Goal: Task Accomplishment & Management: Manage account settings

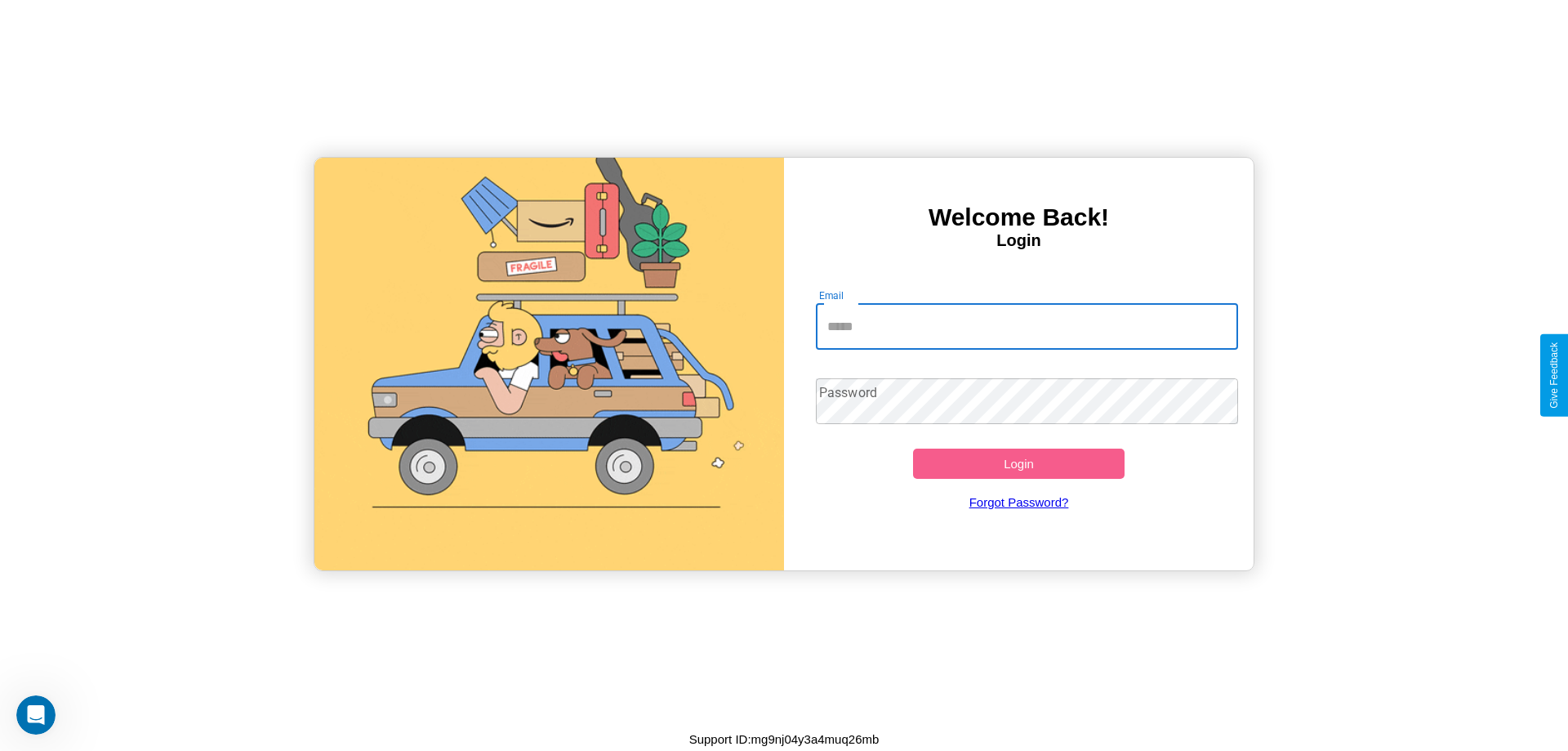
click at [1027, 325] on input "Email" at bounding box center [1027, 326] width 423 height 46
type input "**********"
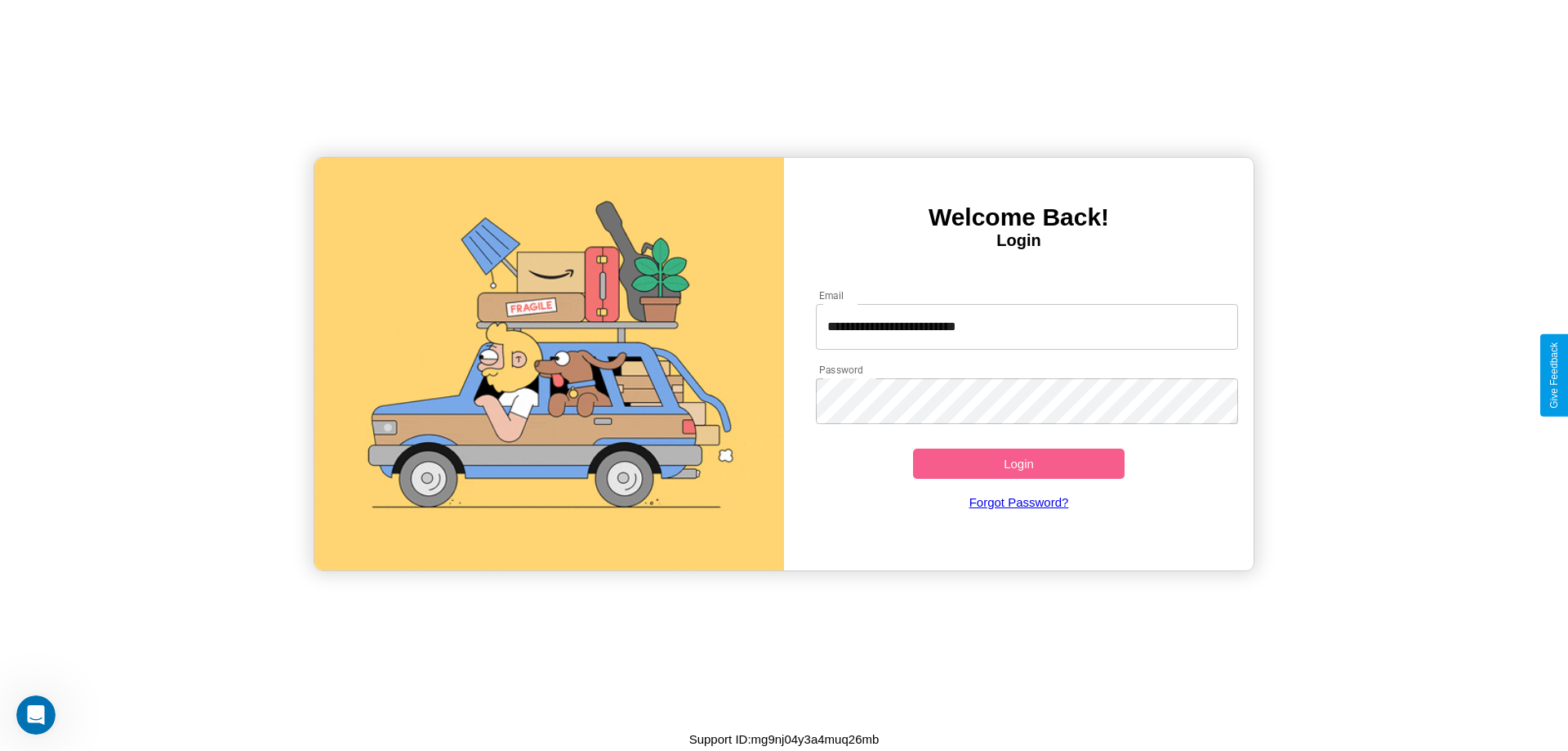
click at [1018, 463] on button "Login" at bounding box center [1019, 464] width 212 height 31
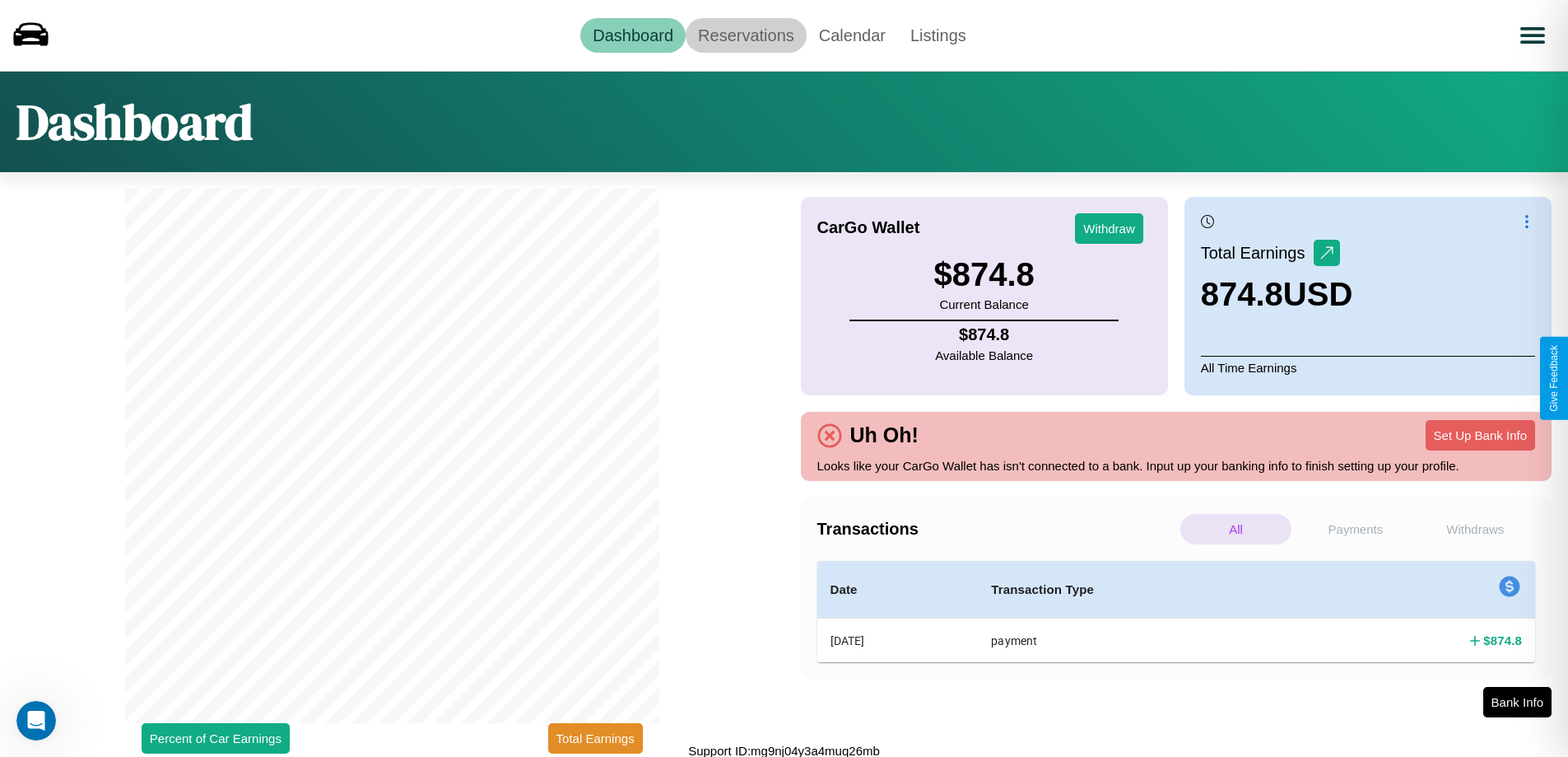
click at [746, 35] on link "Reservations" at bounding box center [746, 36] width 121 height 35
